Goal: Contribute content: Add original content to the website for others to see

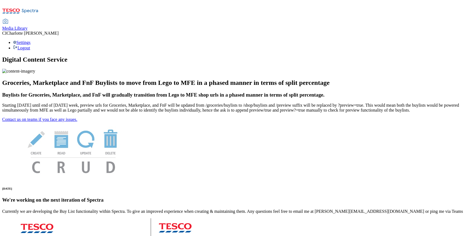
click at [28, 26] on div "Media Library" at bounding box center [14, 28] width 25 height 5
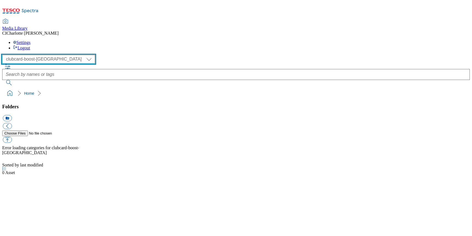
click at [33, 55] on select "Clubcard Boost UK Clubcard Marketing Clubcard ROI clubcard-boost-uk Dotcom [GEO…" at bounding box center [48, 59] width 93 height 9
select select "flare-ghs-mktg"
click at [4, 55] on select "Clubcard Boost UK Clubcard Marketing Clubcard ROI clubcard-boost-uk Dotcom [GEO…" at bounding box center [48, 59] width 93 height 9
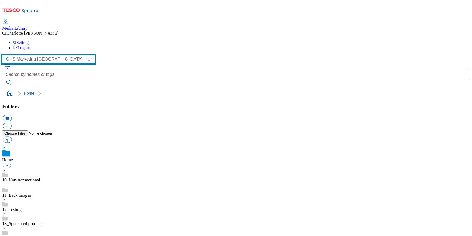
scroll to position [10, 0]
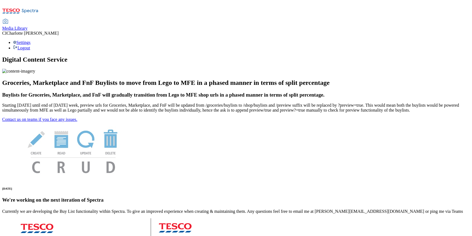
click at [28, 26] on span "Media Library" at bounding box center [14, 28] width 25 height 5
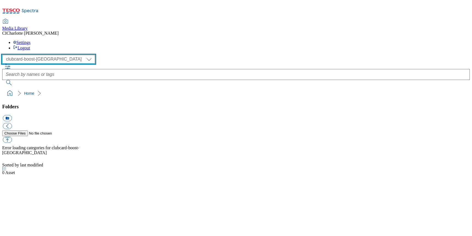
click at [54, 55] on select "Clubcard Boost UK Clubcard Marketing Clubcard ROI clubcard-boost-uk Dotcom [GEO…" at bounding box center [48, 59] width 93 height 9
select select "flare-homepage"
click at [4, 55] on select "Clubcard Boost UK Clubcard Marketing Clubcard ROI clubcard-boost-uk Dotcom [GEO…" at bounding box center [48, 59] width 93 height 9
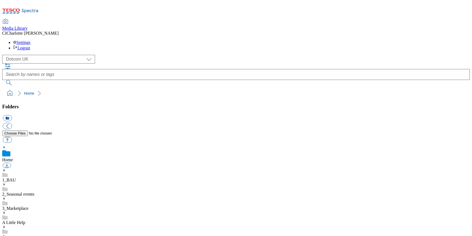
scroll to position [89, 0]
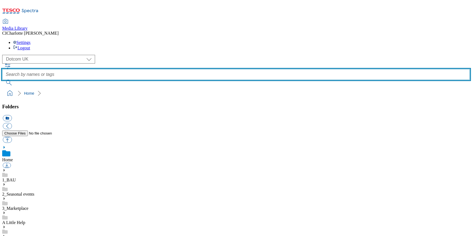
click at [192, 69] on input "text" at bounding box center [236, 74] width 468 height 11
paste input "Dotcom [GEOGRAPHIC_DATA] > Home > App > Grocery App images > Inspiration Events…"
type input "Dotcom [GEOGRAPHIC_DATA] > Home > App > Grocery App images > Inspiration Events…"
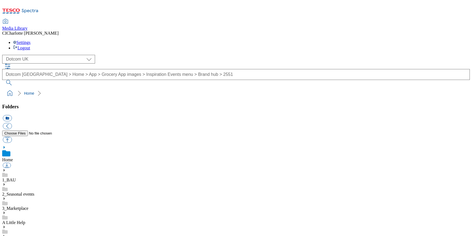
click at [36, 226] on div "App" at bounding box center [236, 233] width 468 height 14
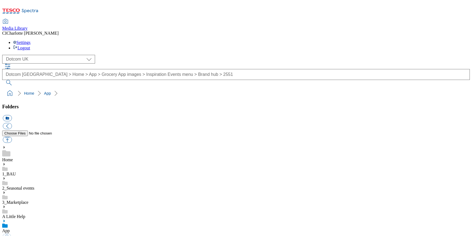
click at [6, 220] on icon at bounding box center [4, 222] width 4 height 4
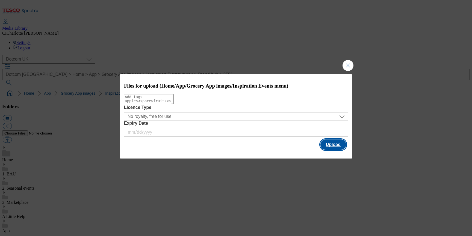
click at [332, 144] on button "Upload" at bounding box center [334, 145] width 26 height 10
